Goal: Answer question/provide support

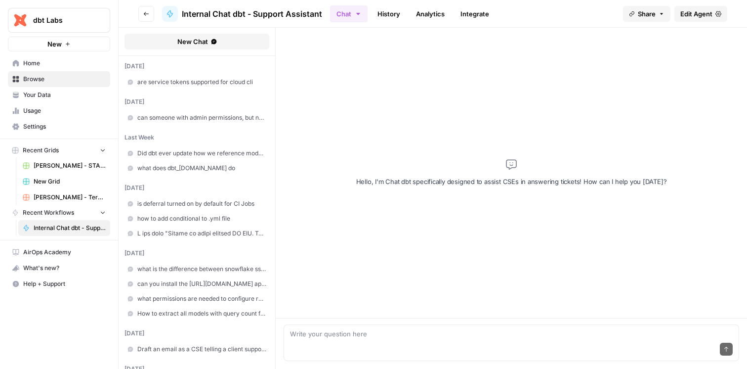
click at [375, 337] on textarea at bounding box center [511, 334] width 443 height 10
type textarea "A couple teams that are using dbt are having issues with their PR CI job failin…"
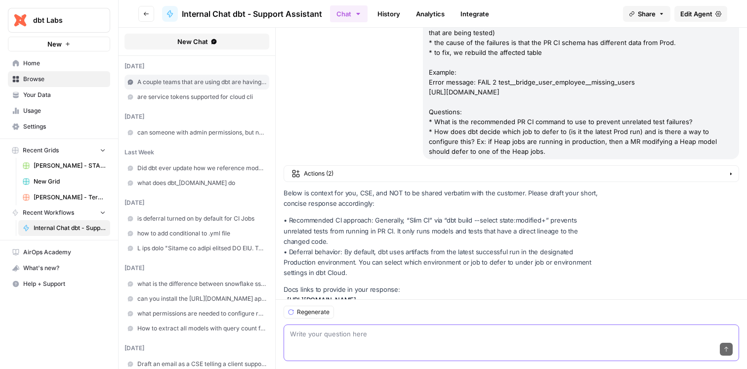
scroll to position [117, 0]
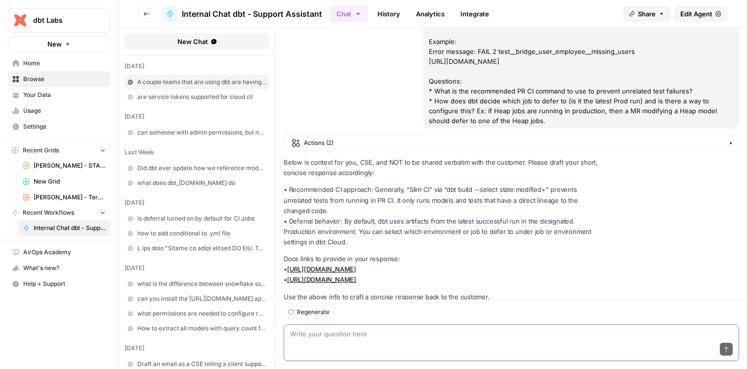
click at [364, 333] on textarea at bounding box center [511, 334] width 443 height 10
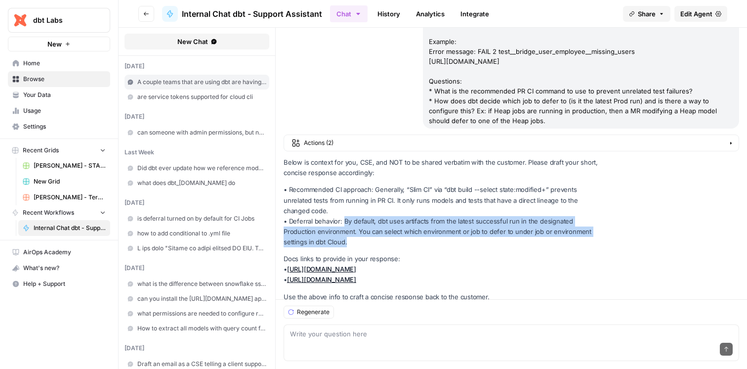
drag, startPoint x: 342, startPoint y: 210, endPoint x: 446, endPoint y: 232, distance: 105.5
click at [446, 232] on p "• Recommended CI approach: Generally, “Slim CI” via “dbt build --select state:m…" at bounding box center [442, 215] width 316 height 63
copy p "By default, dbt uses artifacts from the latest successful run in the designated…"
click at [356, 275] on link "[URL][DOMAIN_NAME]" at bounding box center [321, 279] width 69 height 8
